Goal: Communication & Community: Ask a question

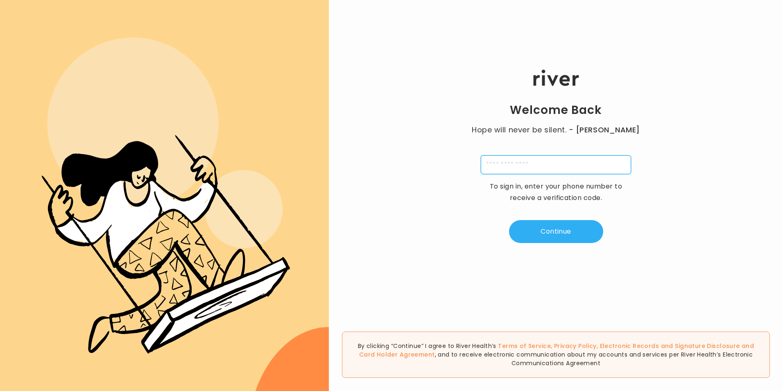
click at [509, 160] on input "tel" at bounding box center [556, 164] width 150 height 19
type input "**********"
type input "*"
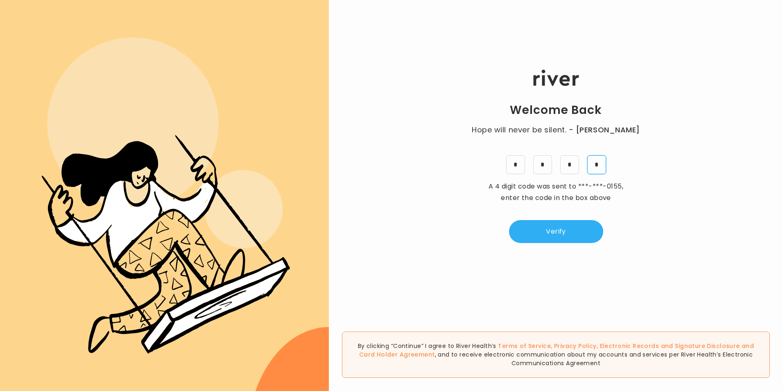
type input "*"
click at [551, 228] on button "Verify" at bounding box center [556, 231] width 94 height 23
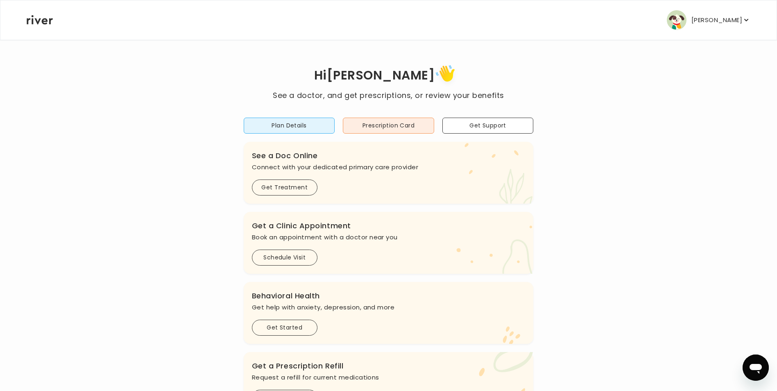
click at [495, 124] on button "Get Support" at bounding box center [487, 126] width 91 height 16
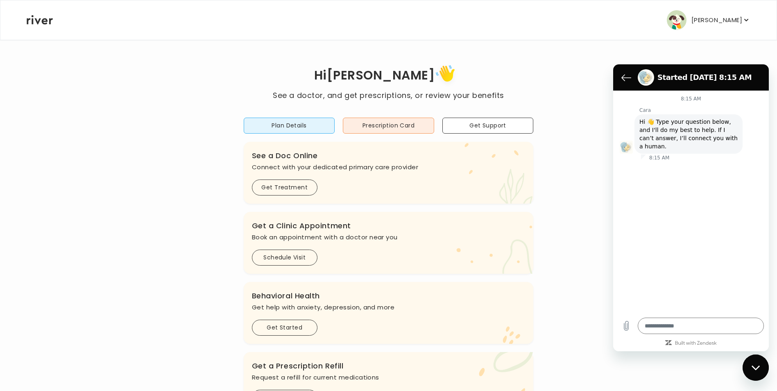
click at [715, 17] on p "[PERSON_NAME]" at bounding box center [716, 19] width 51 height 11
click at [748, 365] on div "Close messaging window" at bounding box center [755, 367] width 25 height 25
type textarea "*"
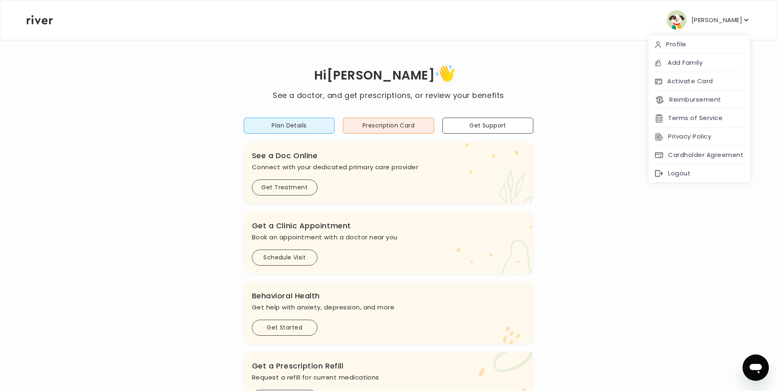
click at [592, 70] on div "Hi Alexie See a doctor, and get prescriptions, or review your benefits Plan Det…" at bounding box center [388, 272] width 725 height 421
